Goal: Information Seeking & Learning: Learn about a topic

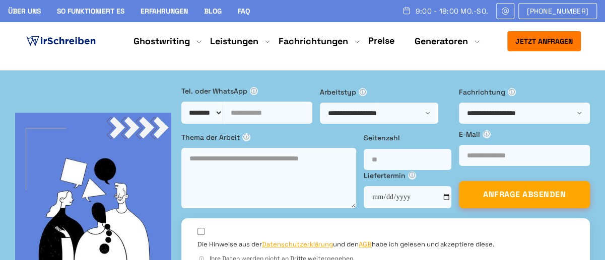
click at [382, 40] on link "Preise" at bounding box center [381, 41] width 26 height 12
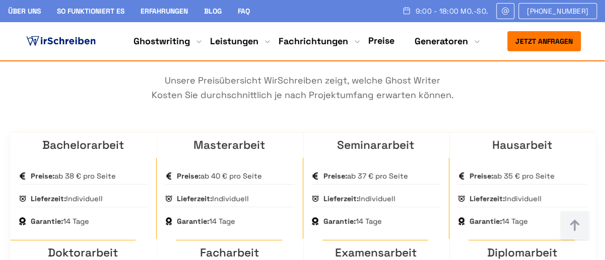
scroll to position [1520, 0]
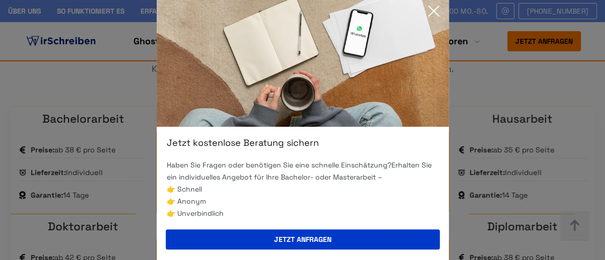
click at [436, 10] on icon at bounding box center [434, 11] width 20 height 20
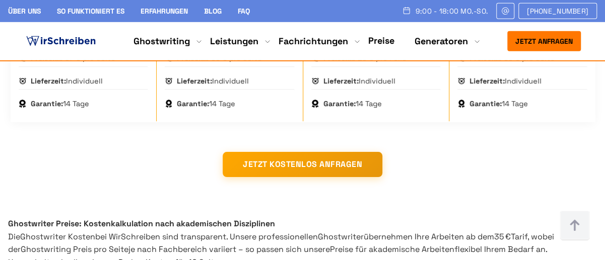
scroll to position [1782, 0]
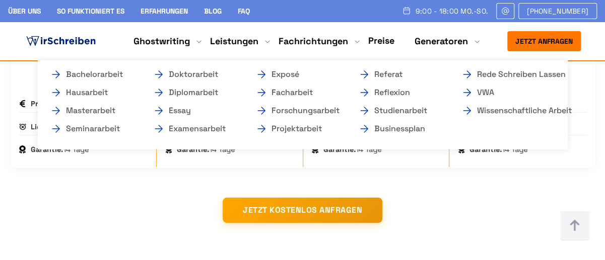
click at [190, 41] on li "Ghostwriting Bachelorarbeit Hausarbeit Masterarbeit Seminararbeit Doktorarbeit …" at bounding box center [162, 41] width 56 height 12
click at [178, 36] on link "Ghostwriting" at bounding box center [162, 41] width 56 height 12
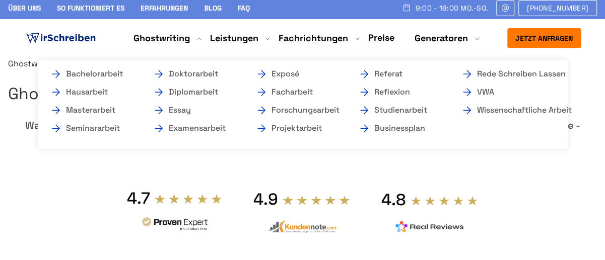
scroll to position [0, 0]
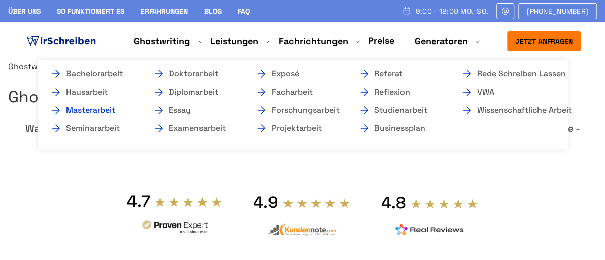
click at [94, 108] on link "Masterarbeit" at bounding box center [100, 110] width 101 height 12
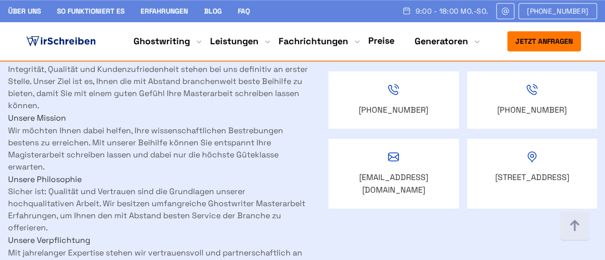
scroll to position [1651, 0]
